Goal: Transaction & Acquisition: Purchase product/service

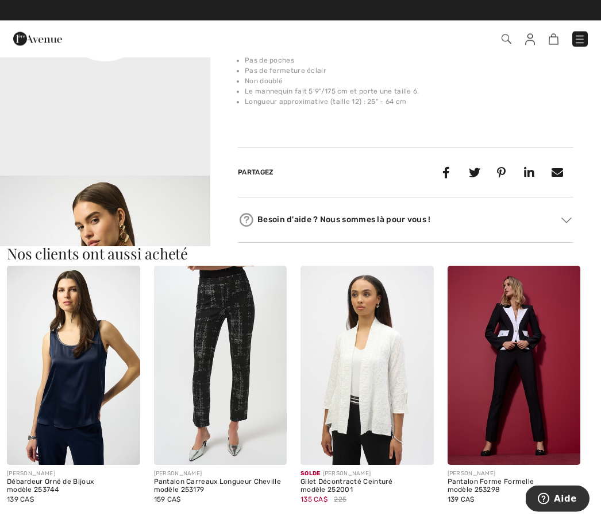
scroll to position [826, 0]
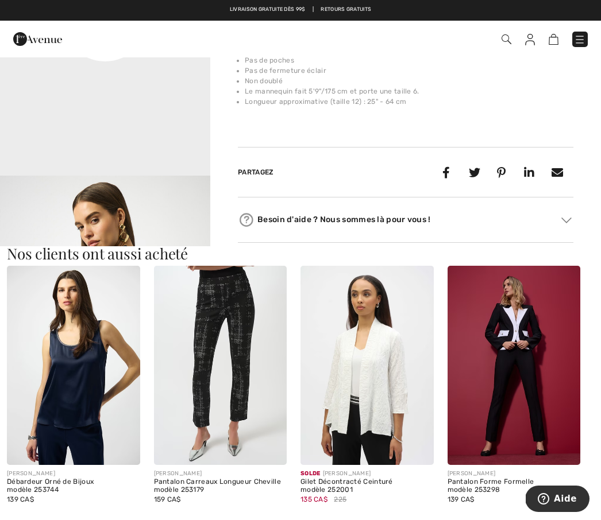
click at [246, 340] on img at bounding box center [220, 365] width 133 height 199
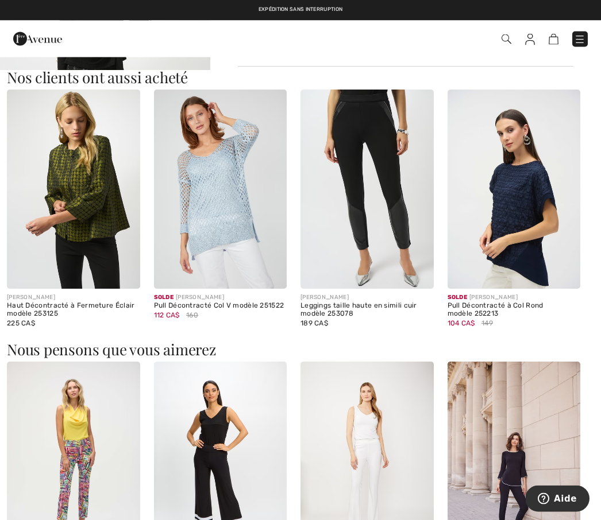
scroll to position [1065, 0]
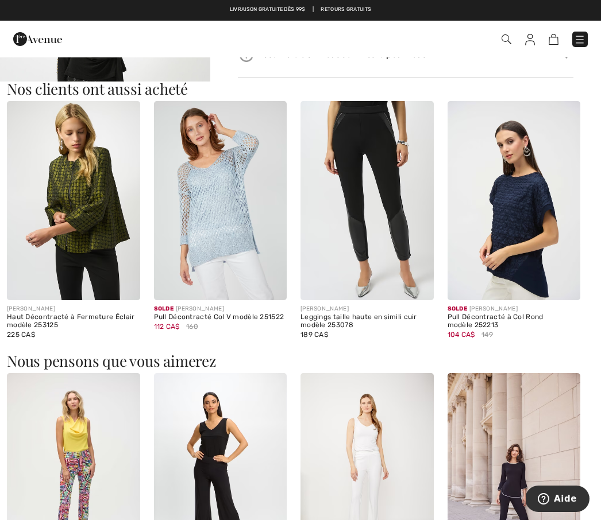
click at [82, 203] on img at bounding box center [73, 200] width 133 height 199
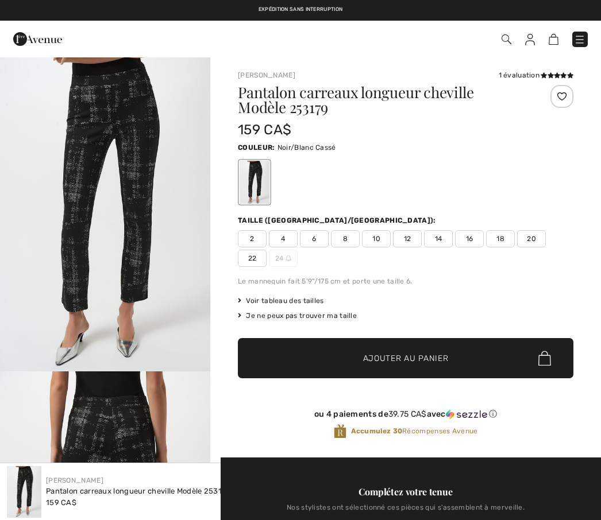
scroll to position [1065, 0]
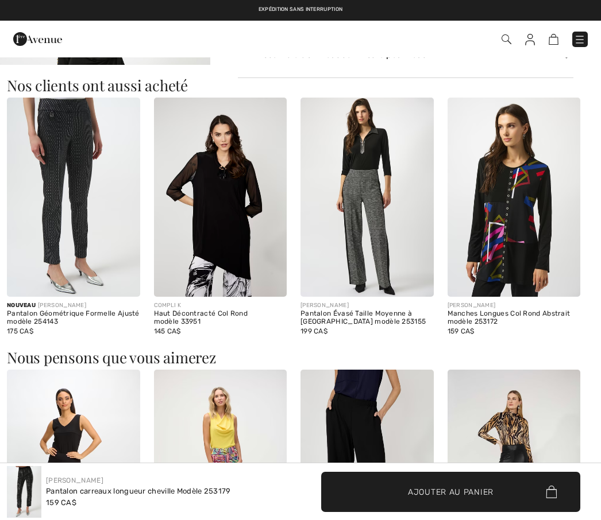
checkbox input "true"
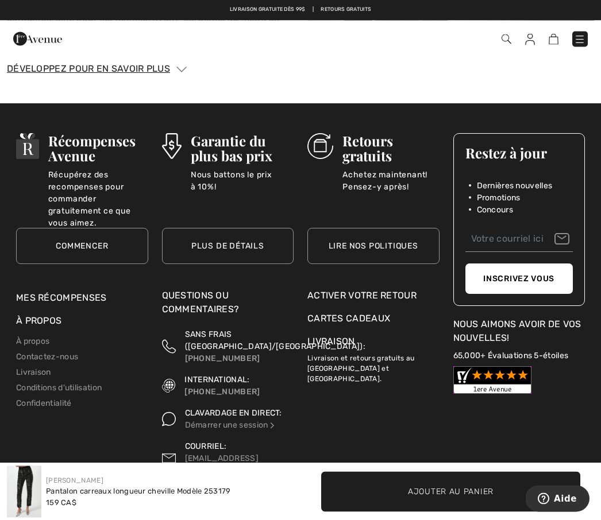
scroll to position [2350, 0]
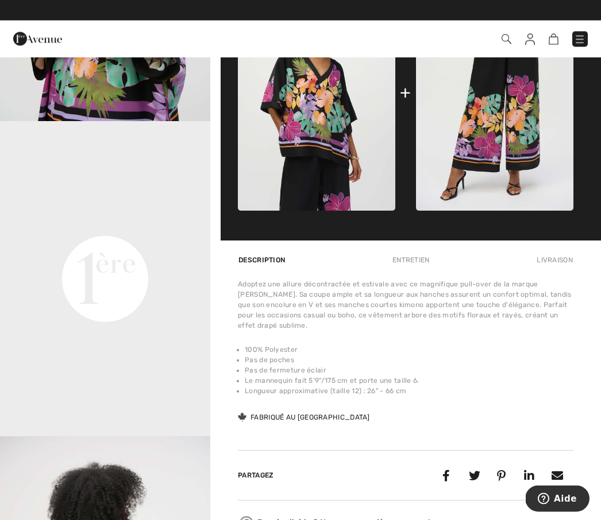
scroll to position [566, 0]
click at [513, 145] on img at bounding box center [494, 93] width 157 height 236
